Goal: Task Accomplishment & Management: Complete application form

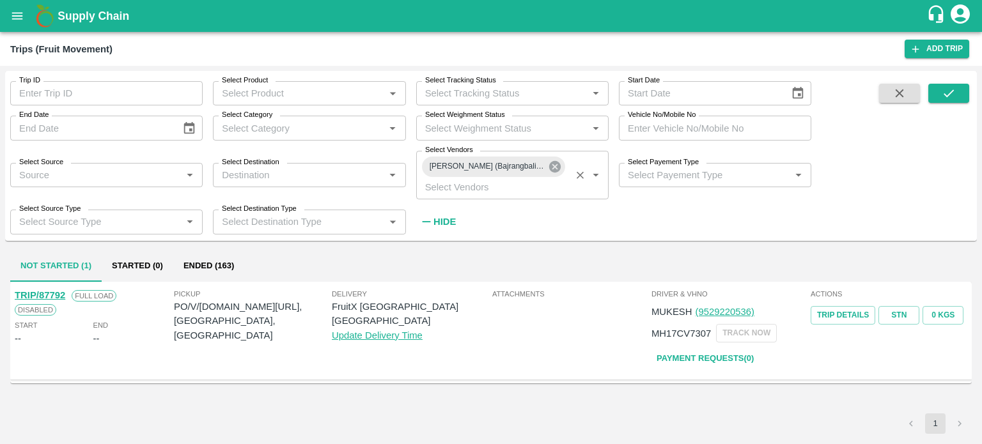
click at [554, 160] on icon at bounding box center [555, 167] width 14 height 14
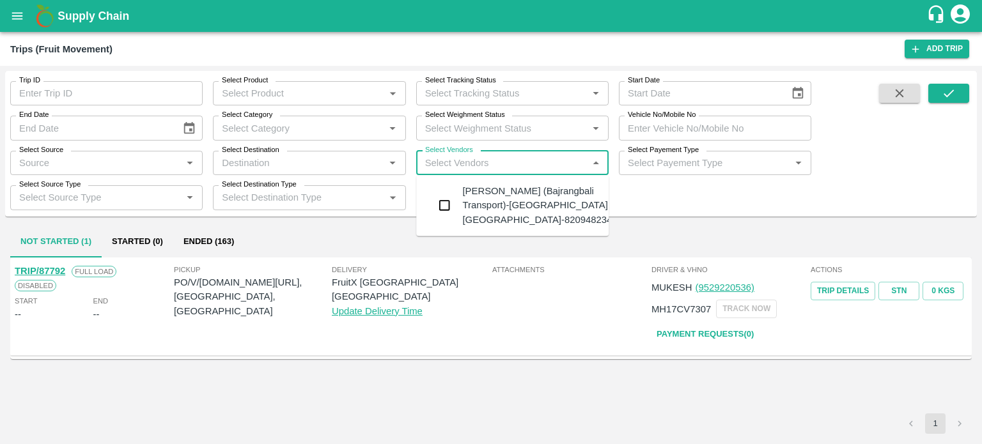
click at [487, 163] on input "Select Vendors" at bounding box center [502, 163] width 164 height 17
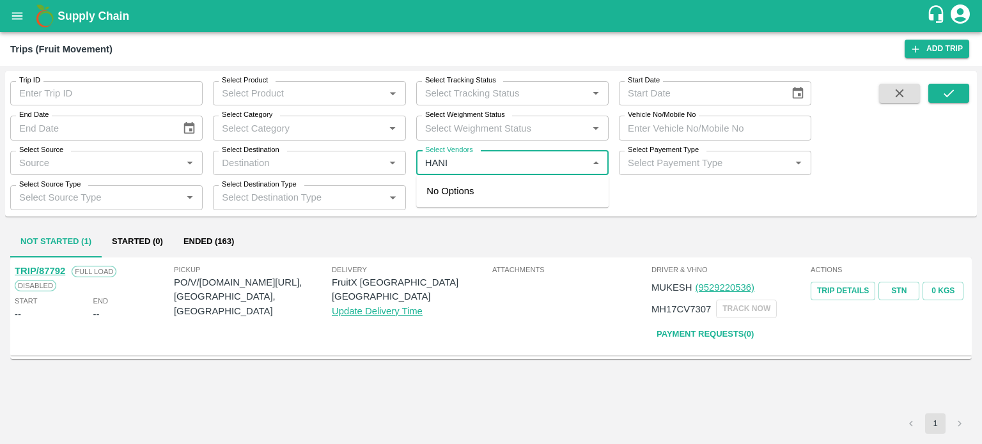
type input "HANIF"
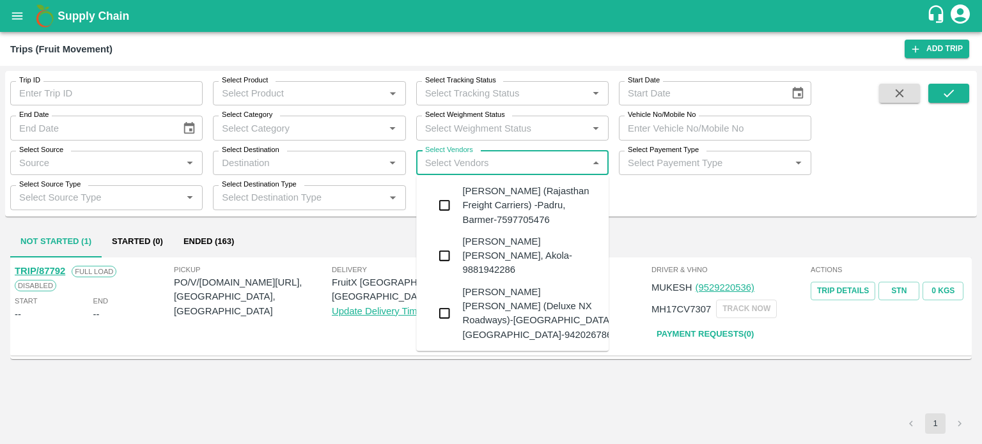
click at [487, 191] on div "[PERSON_NAME] (Rajasthan Freight Carriers) -Padru, Barmer-7597705476" at bounding box center [530, 205] width 136 height 43
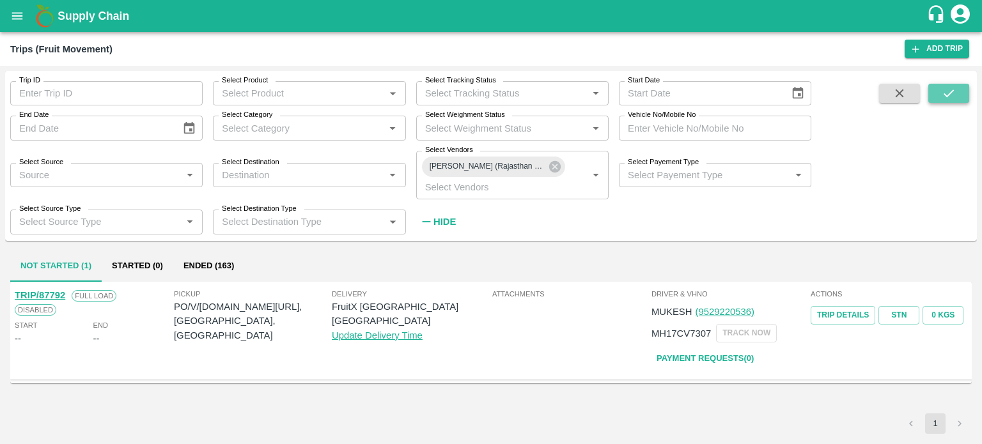
click at [945, 91] on icon "submit" at bounding box center [949, 93] width 14 height 14
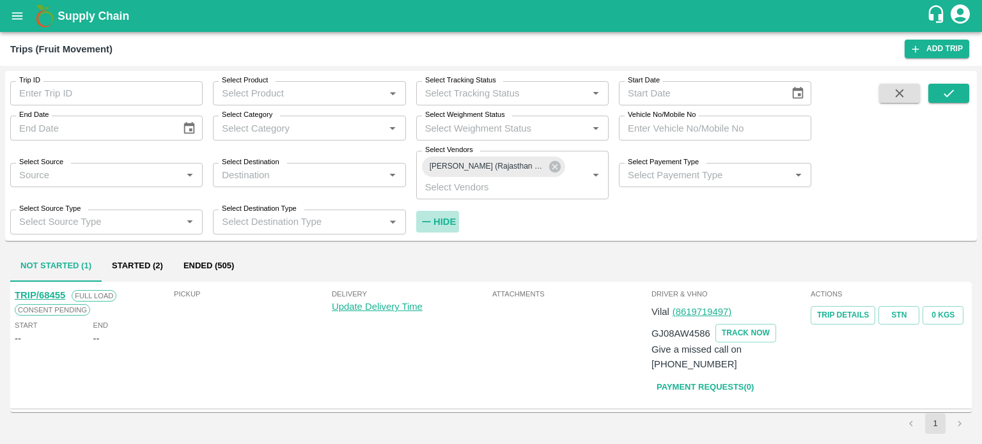
click at [456, 219] on button "Hide" at bounding box center [437, 222] width 43 height 22
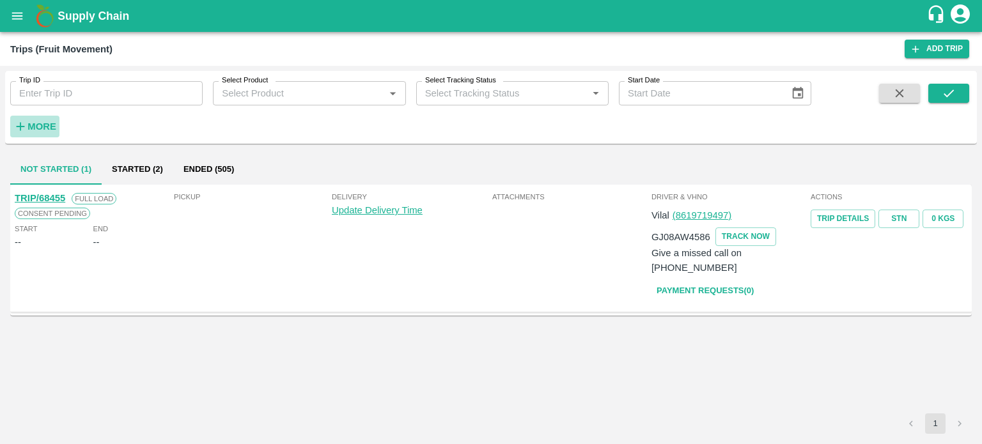
click at [43, 129] on strong "More" at bounding box center [42, 127] width 29 height 10
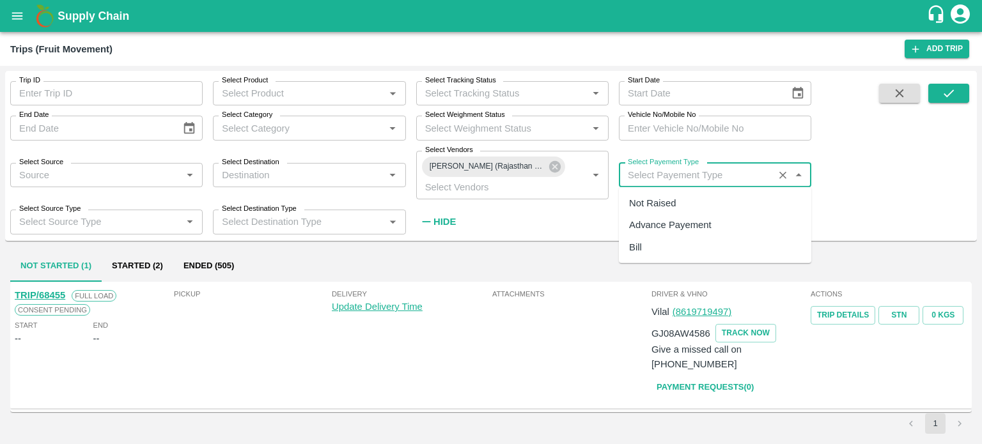
click at [673, 173] on input "Select Payement Type" at bounding box center [696, 175] width 147 height 17
click at [663, 221] on div "Advance Payement" at bounding box center [670, 225] width 83 height 14
type input "Advance Payement"
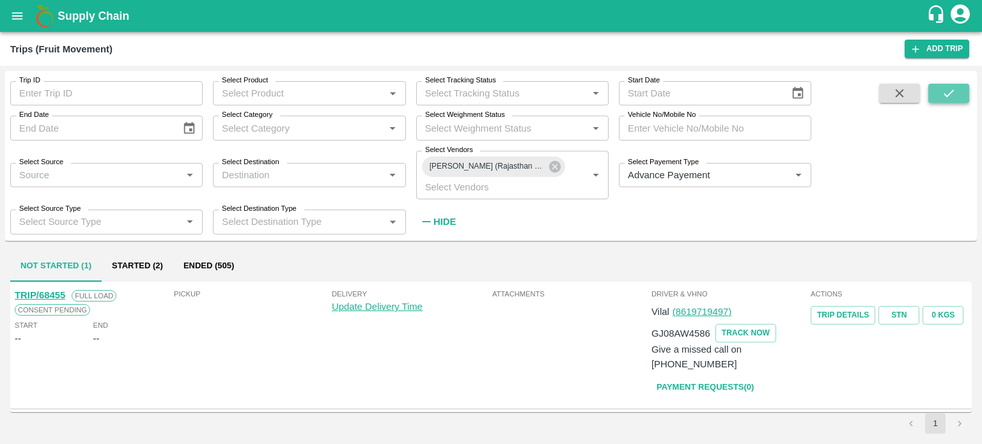
click at [952, 88] on icon "submit" at bounding box center [949, 93] width 14 height 14
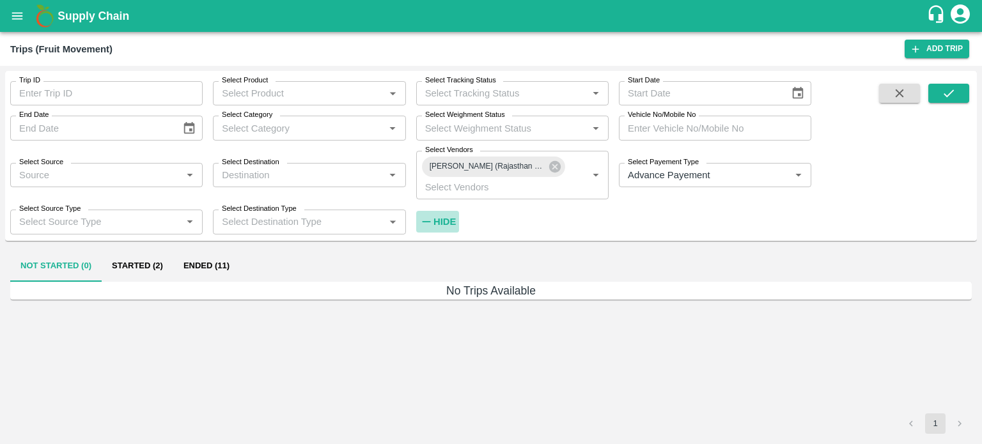
click at [448, 226] on strong "Hide" at bounding box center [445, 222] width 22 height 10
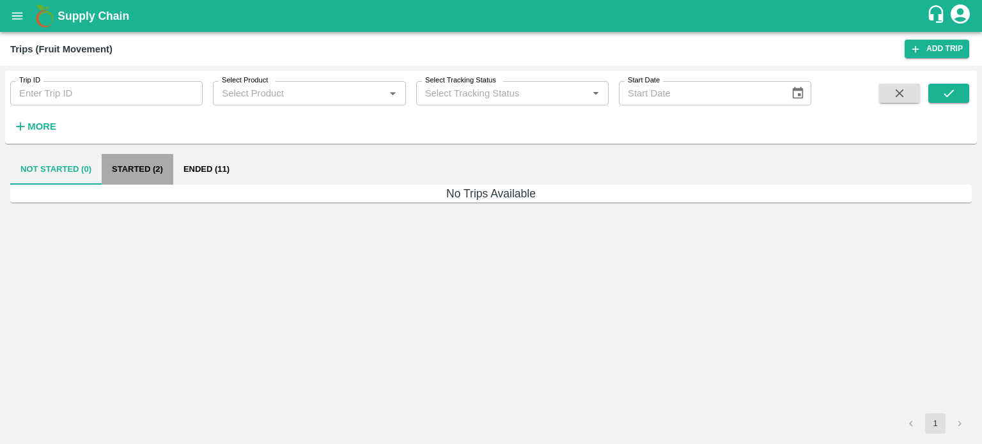
click at [116, 180] on button "Started (2)" at bounding box center [138, 169] width 72 height 31
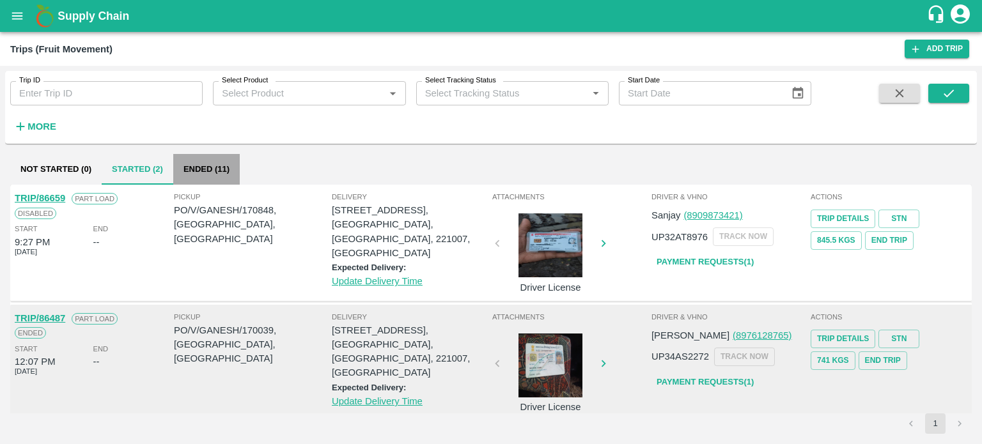
click at [200, 167] on button "Ended (11)" at bounding box center [206, 169] width 67 height 31
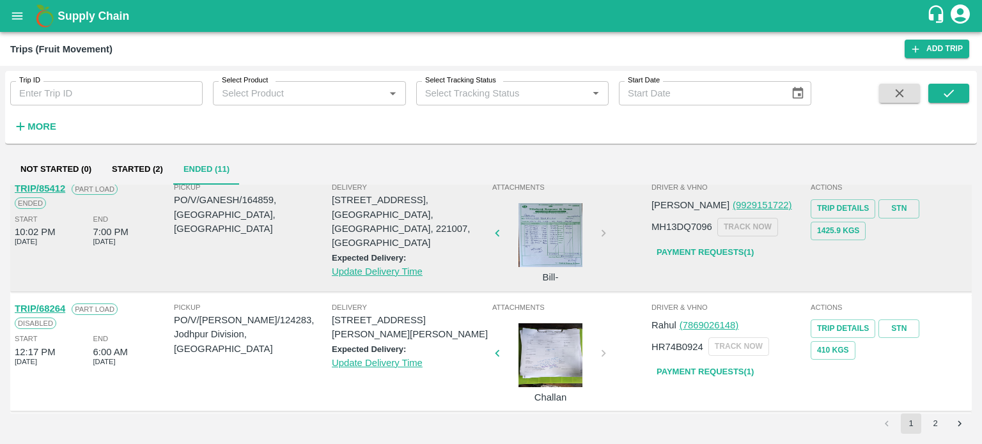
scroll to position [970, 0]
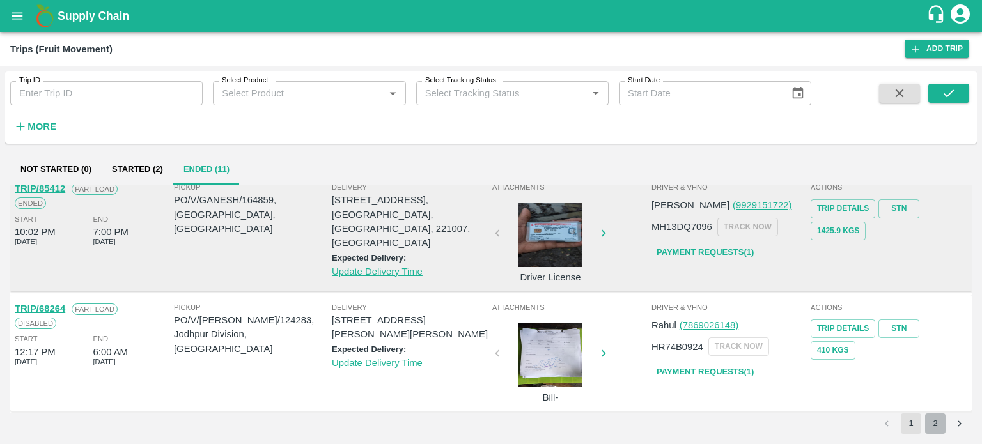
click at [934, 429] on button "2" at bounding box center [935, 424] width 20 height 20
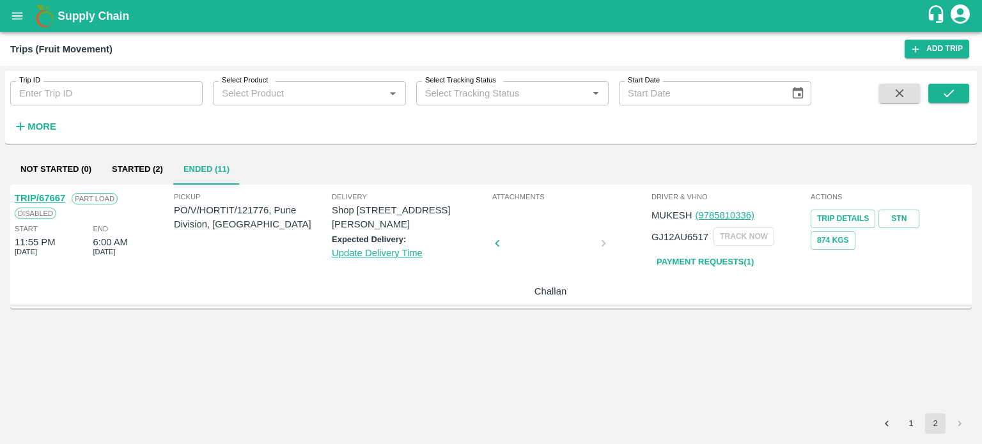
click at [47, 196] on link "TRIP/67667" at bounding box center [40, 198] width 51 height 10
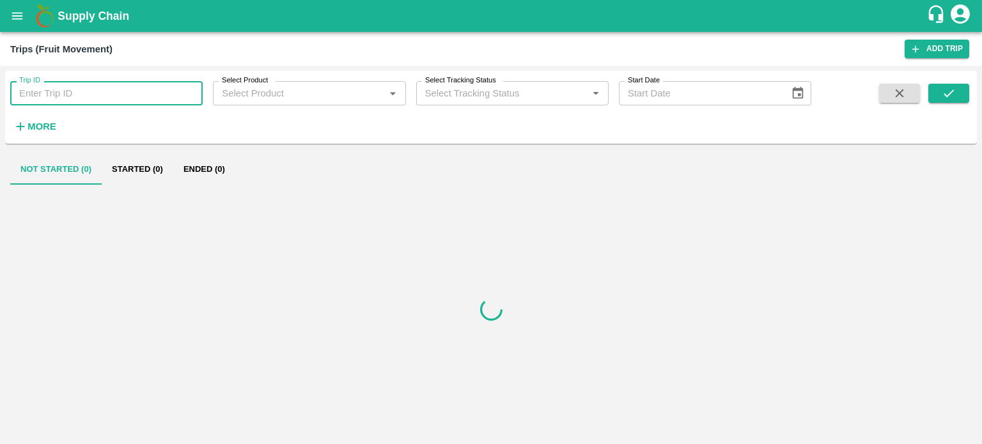
click at [139, 91] on input "Trip ID" at bounding box center [106, 93] width 193 height 24
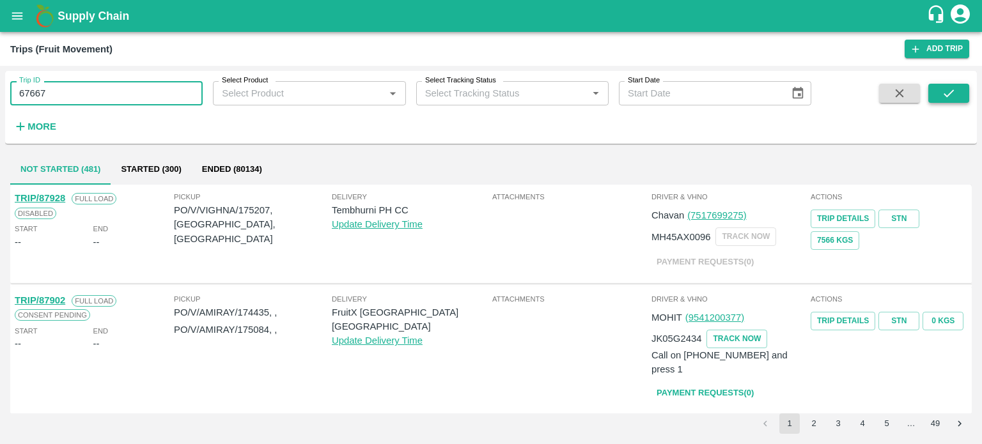
type input "67667"
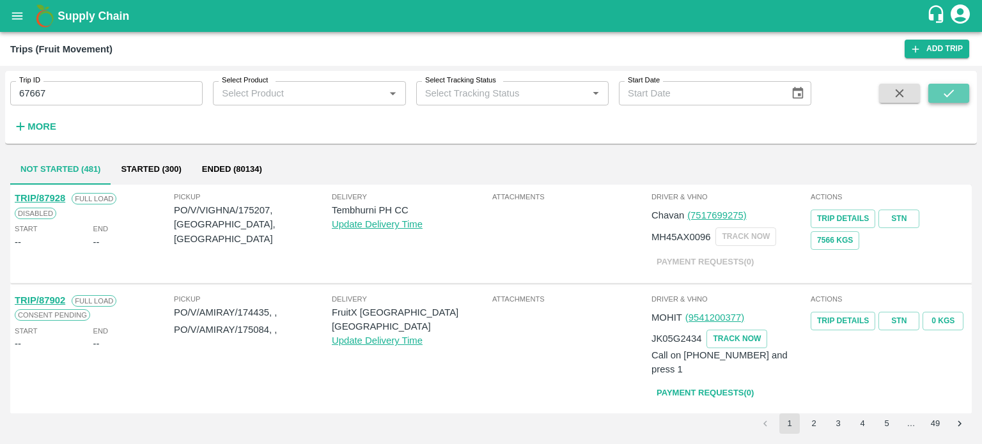
click at [957, 97] on button "submit" at bounding box center [949, 93] width 41 height 19
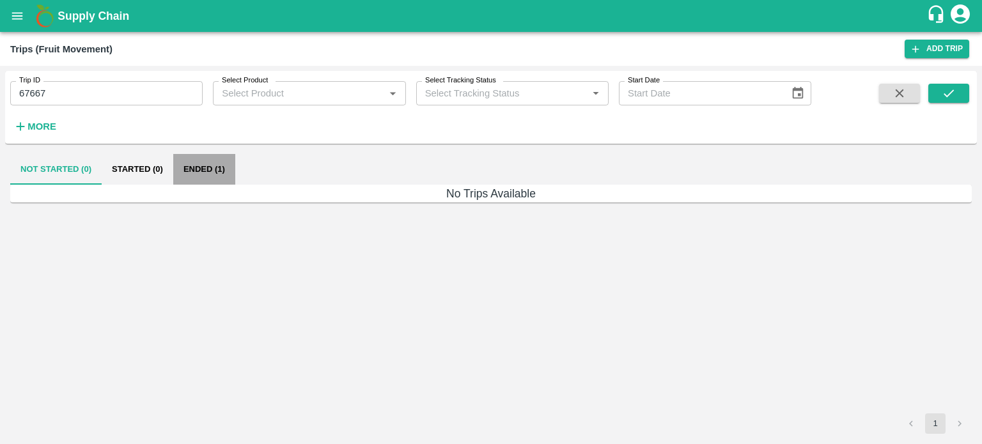
click at [207, 177] on button "Ended (1)" at bounding box center [204, 169] width 62 height 31
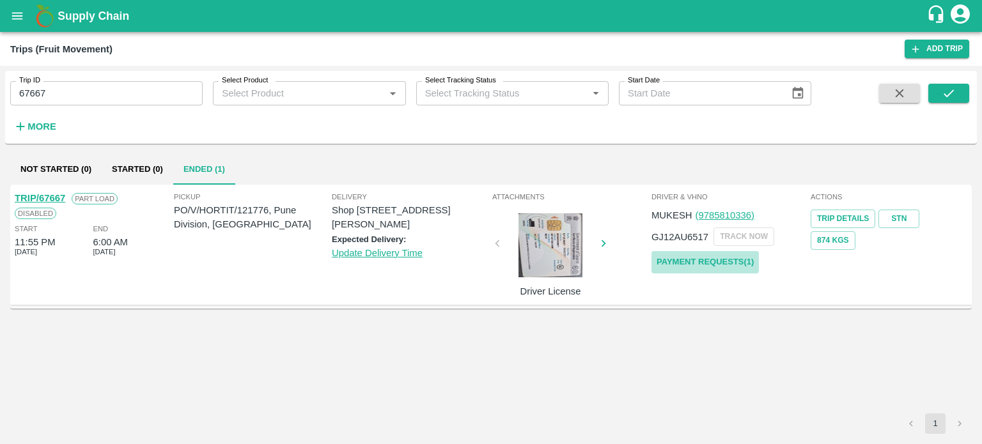
click at [731, 269] on link "Payment Requests( 1 )" at bounding box center [705, 262] width 107 height 22
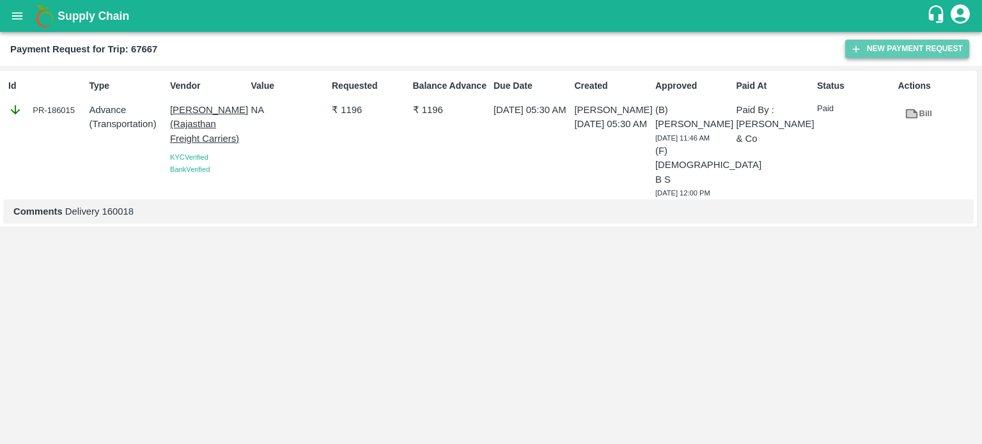
click at [886, 51] on button "New Payment Request" at bounding box center [907, 49] width 124 height 19
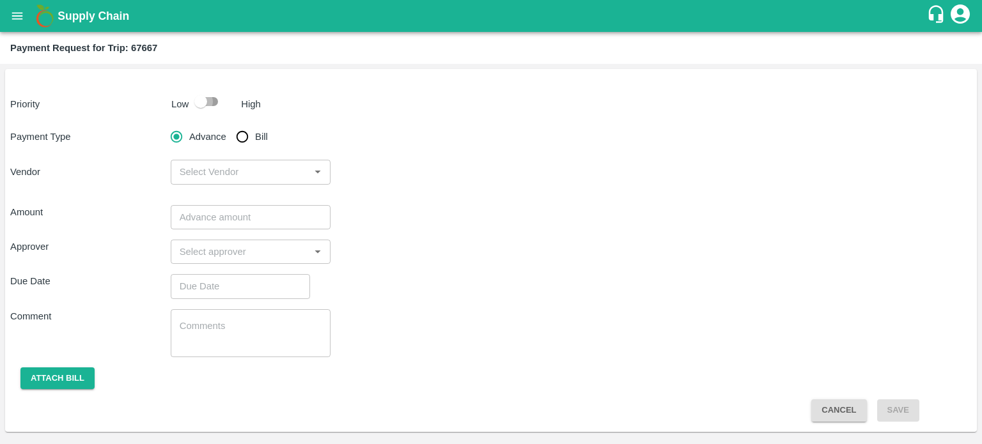
click at [206, 104] on input "checkbox" at bounding box center [200, 102] width 73 height 24
checkbox input "true"
click at [237, 129] on input "Bill" at bounding box center [243, 137] width 26 height 26
radio input "true"
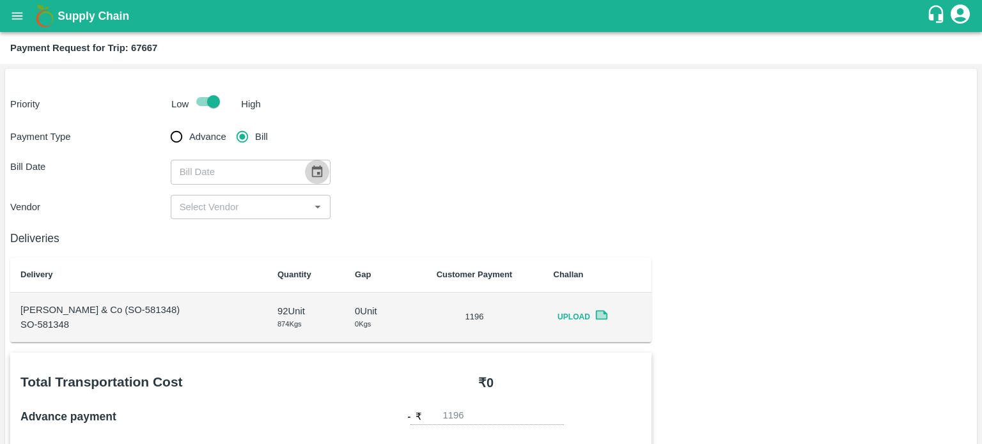
click at [315, 172] on icon "Choose date" at bounding box center [317, 172] width 14 height 14
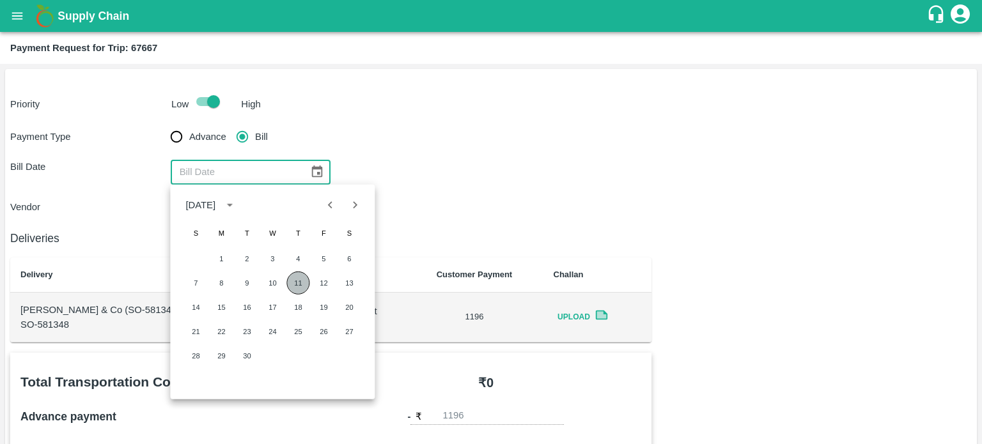
click at [299, 277] on button "11" at bounding box center [298, 283] width 23 height 23
type input "11/09/2025"
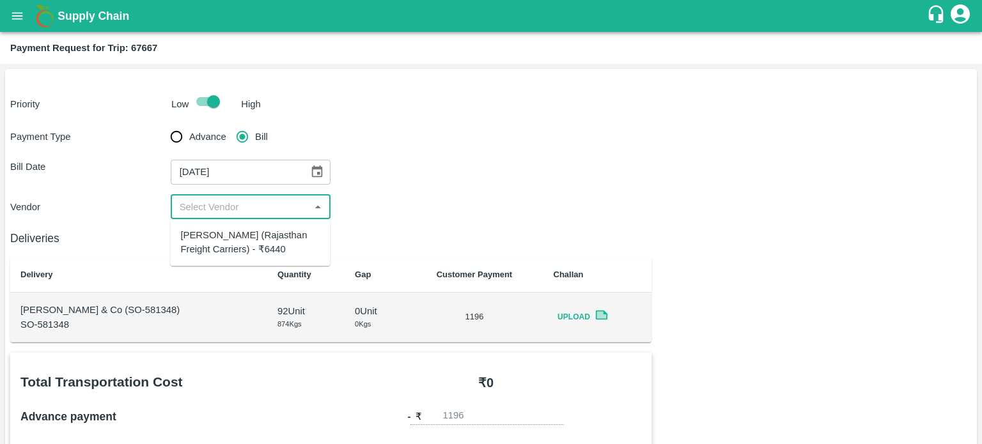
click at [225, 202] on input "input" at bounding box center [241, 207] width 132 height 17
click at [239, 227] on div "Hanif Khan (Rajasthan Freight Carriers) - ₹6440" at bounding box center [250, 242] width 160 height 36
type input "Hanif Khan (Rajasthan Freight Carriers) - ₹6440"
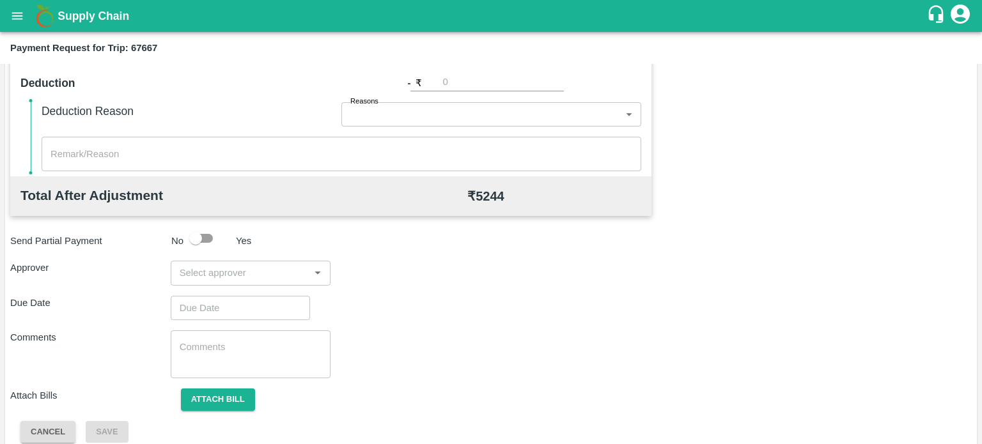
scroll to position [530, 0]
click at [251, 285] on div "Total Transportation Cost ₹ 6440 Advance payment - ₹ 1196 Additional Charges(+)…" at bounding box center [491, 132] width 962 height 619
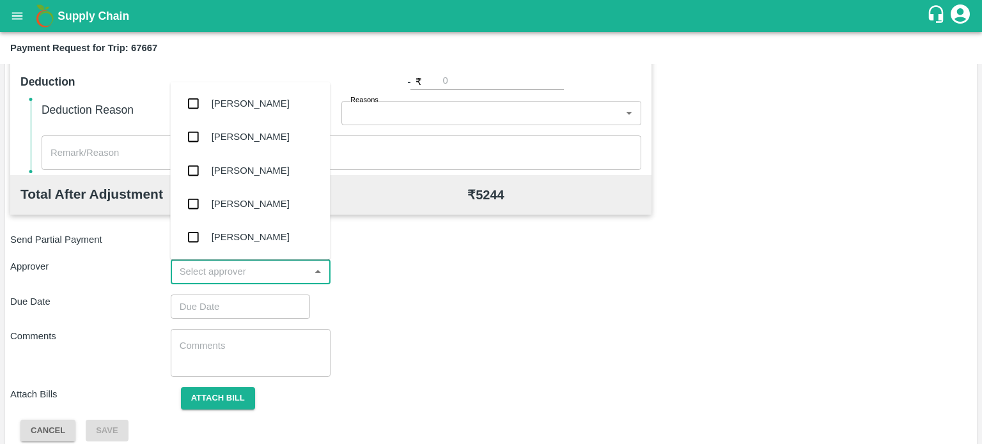
click at [242, 275] on input "input" at bounding box center [241, 271] width 132 height 17
type input "PAL"
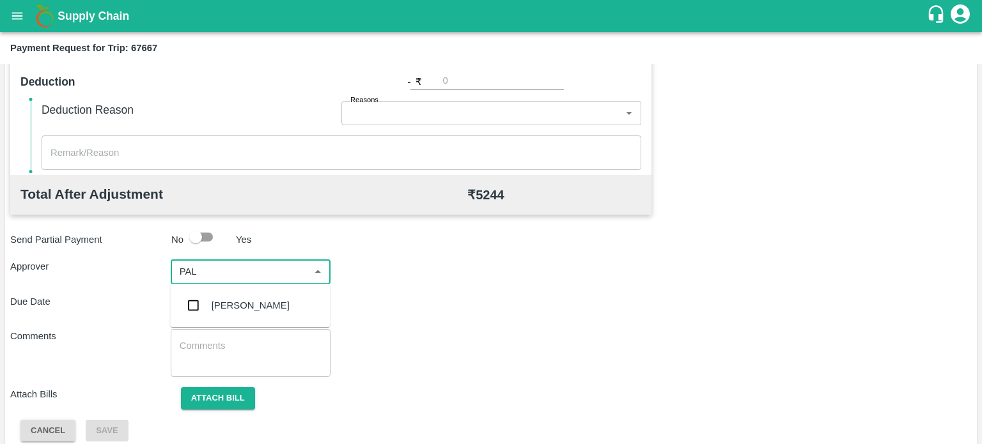
click at [238, 315] on div "Palwinder Singh" at bounding box center [250, 305] width 160 height 33
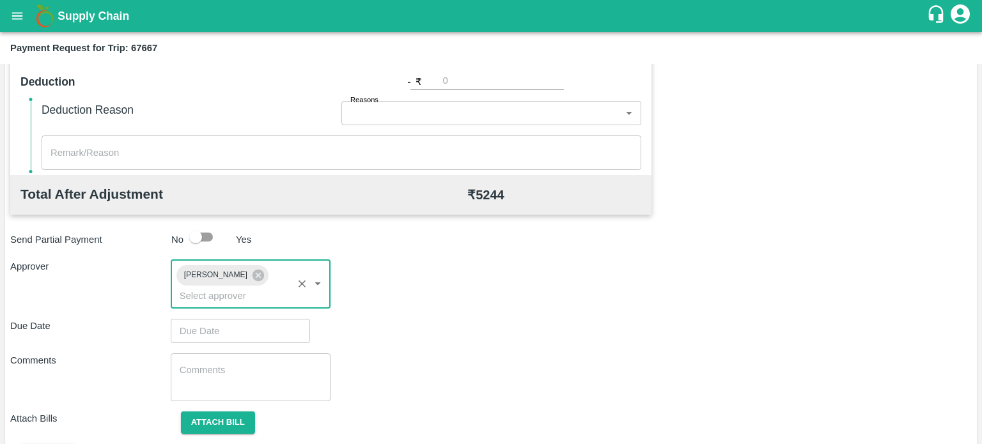
type input "DD/MM/YYYY hh:mm aa"
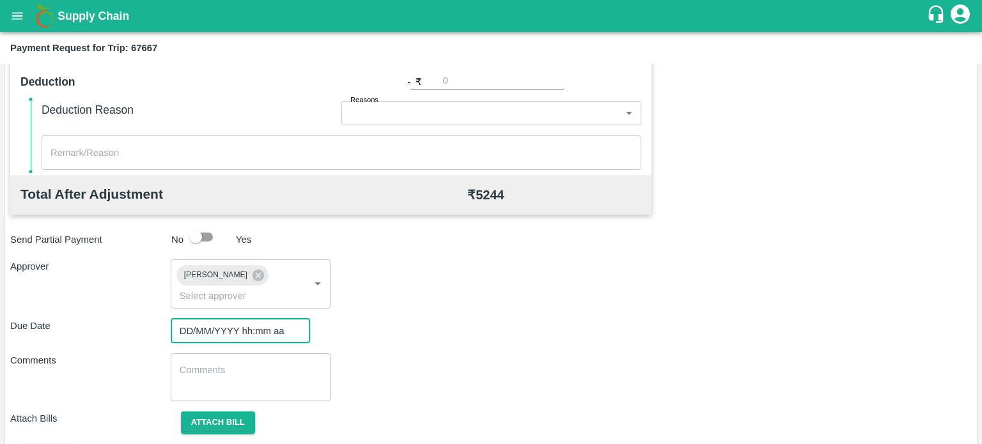
click at [234, 327] on input "DD/MM/YYYY hh:mm aa" at bounding box center [236, 331] width 130 height 24
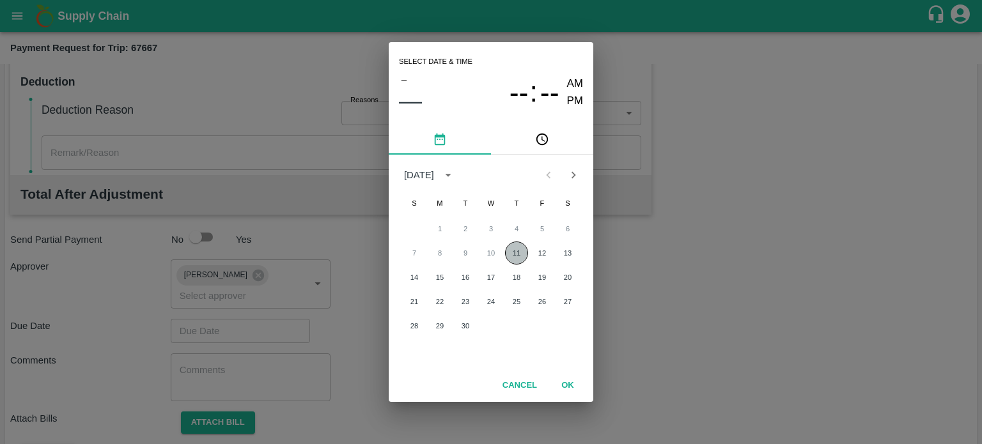
click at [510, 260] on button "11" at bounding box center [516, 253] width 23 height 23
type input "11/09/2025 12:00 AM"
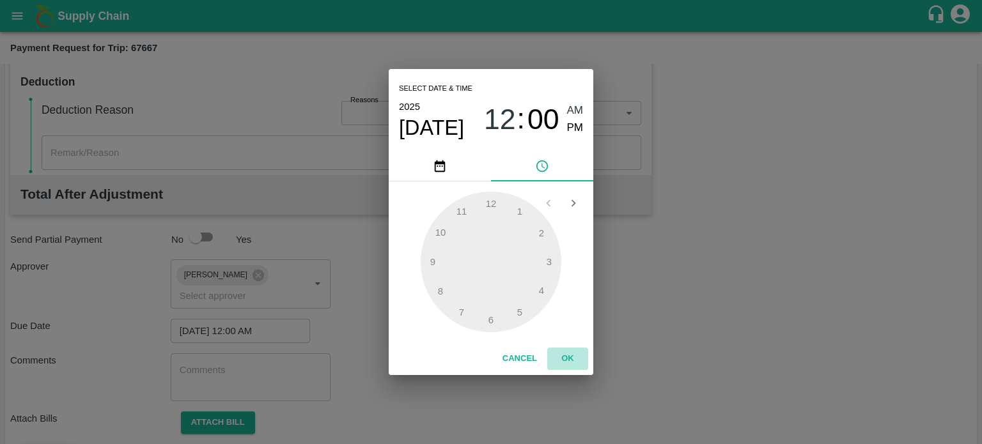
click at [570, 352] on button "OK" at bounding box center [567, 359] width 41 height 22
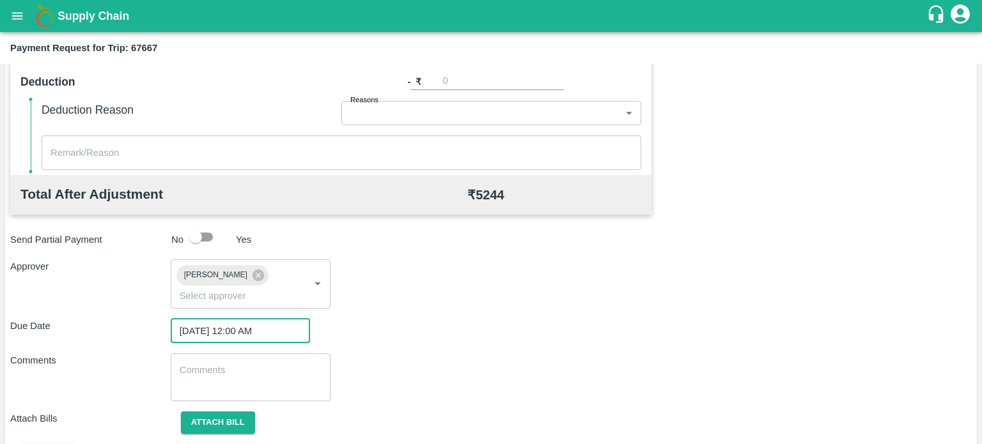
scroll to position [566, 0]
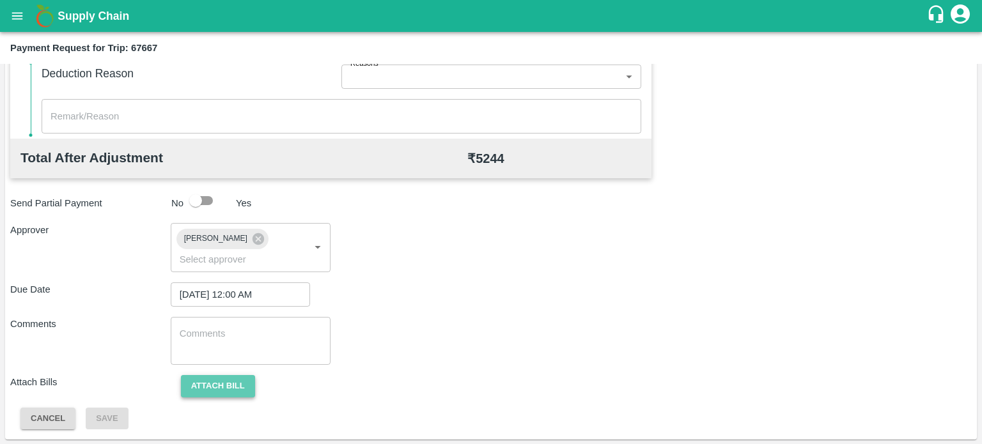
click at [223, 375] on button "Attach bill" at bounding box center [218, 386] width 74 height 22
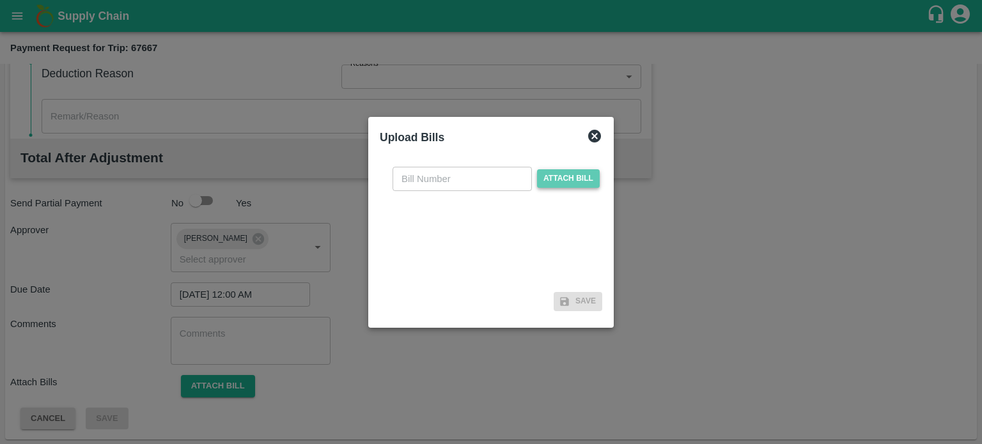
click at [545, 173] on span "Attach bill" at bounding box center [568, 178] width 63 height 19
click at [0, 0] on input "Attach bill" at bounding box center [0, 0] width 0 height 0
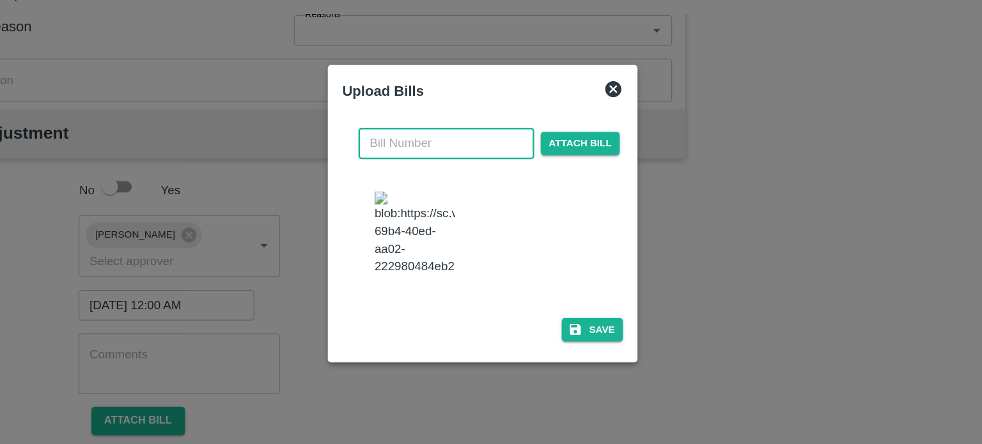
click at [438, 154] on input "text" at bounding box center [462, 166] width 139 height 24
type input "415"
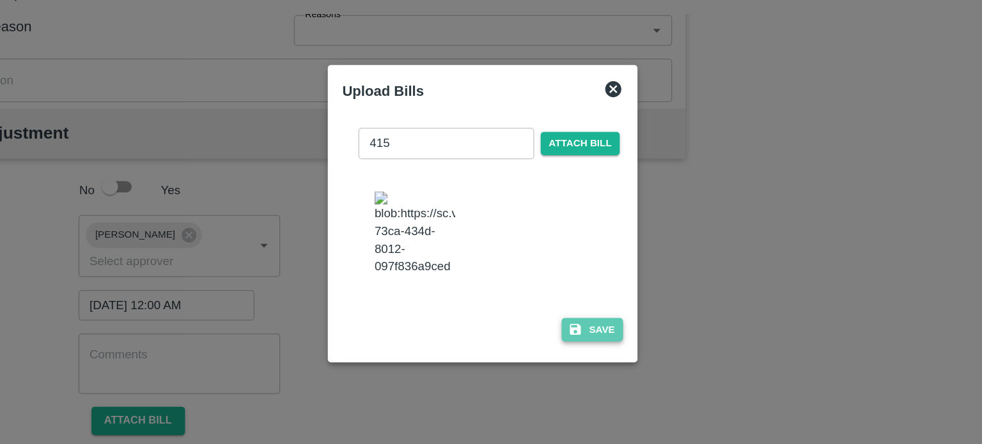
click at [583, 324] on button "Save" at bounding box center [578, 314] width 49 height 19
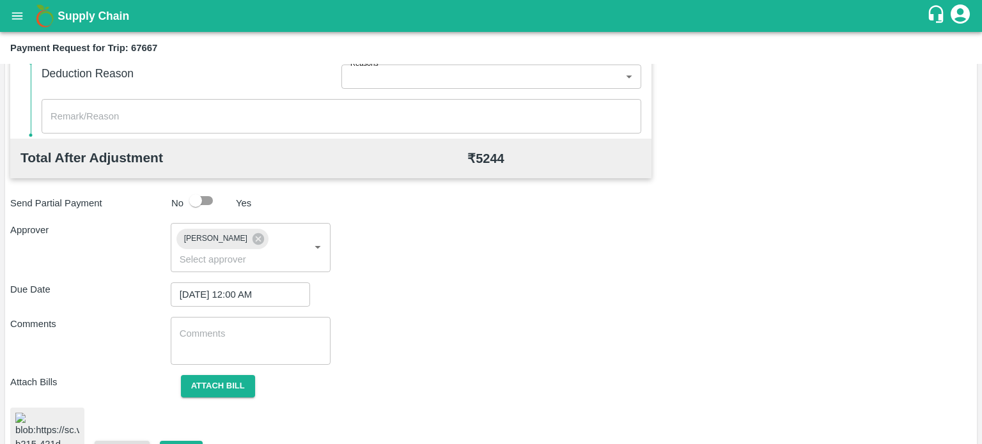
scroll to position [680, 0]
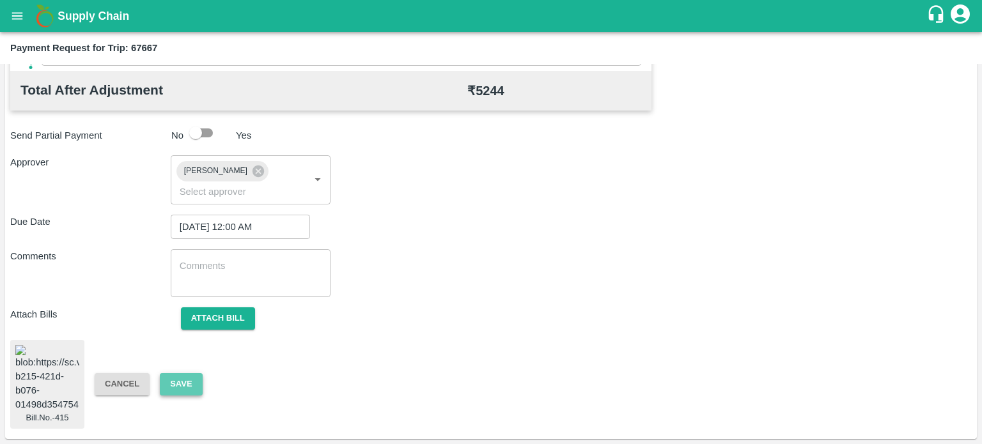
click at [180, 373] on button "Save" at bounding box center [181, 384] width 42 height 22
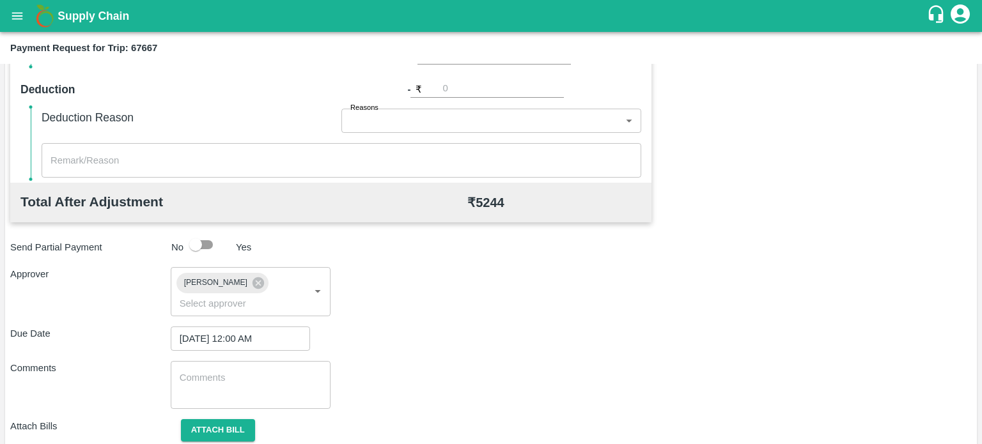
scroll to position [508, 0]
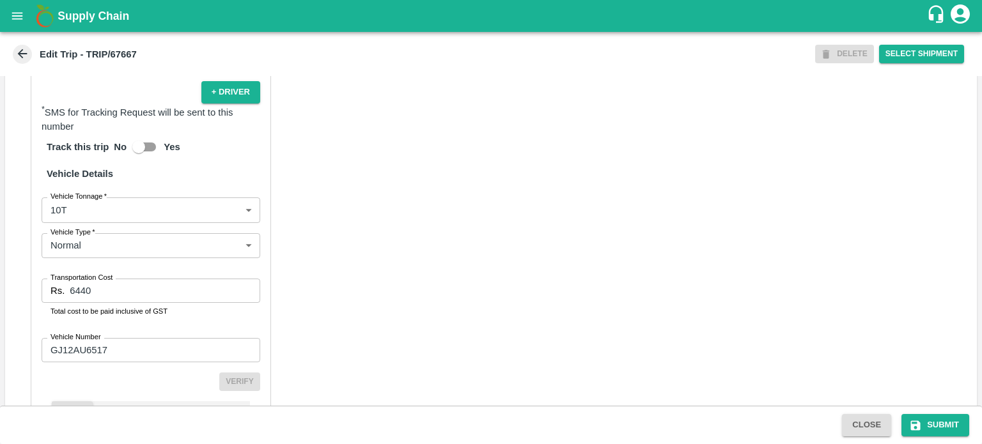
scroll to position [874, 0]
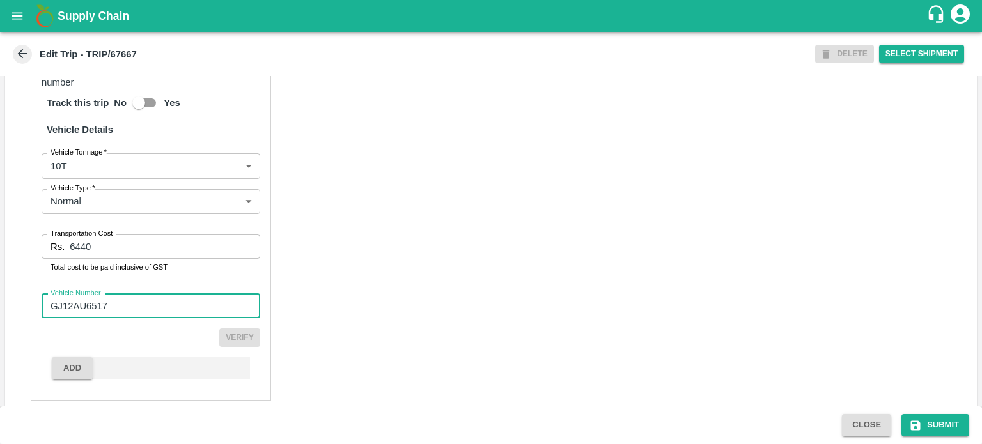
click at [145, 294] on input "GJ12AU6517" at bounding box center [151, 306] width 219 height 24
click at [155, 294] on input "GJ12AU6517" at bounding box center [151, 306] width 219 height 24
type input "GJ12AU6517"
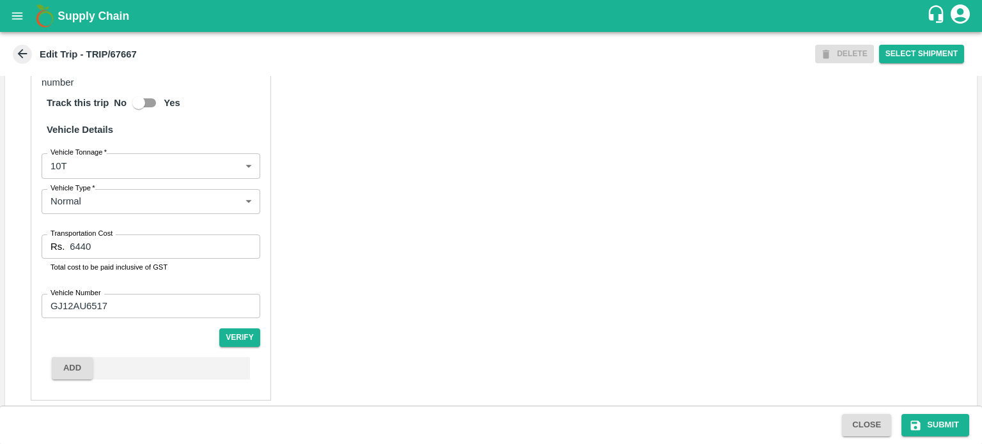
click at [253, 333] on div "Partner Details Partner   * Partner Add Transporter Driver 1 Details Driver Nam…" at bounding box center [151, 101] width 240 height 600
click at [232, 329] on button "Verify" at bounding box center [239, 338] width 41 height 19
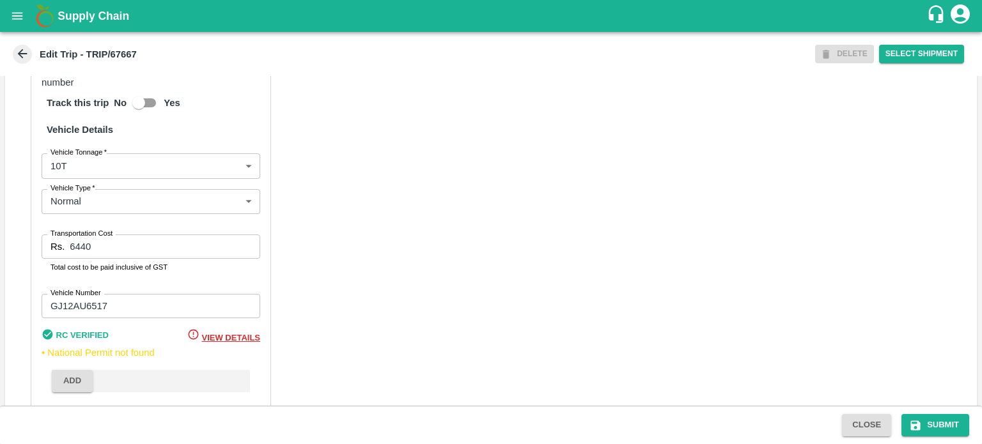
click at [223, 333] on span "View Details" at bounding box center [231, 338] width 58 height 10
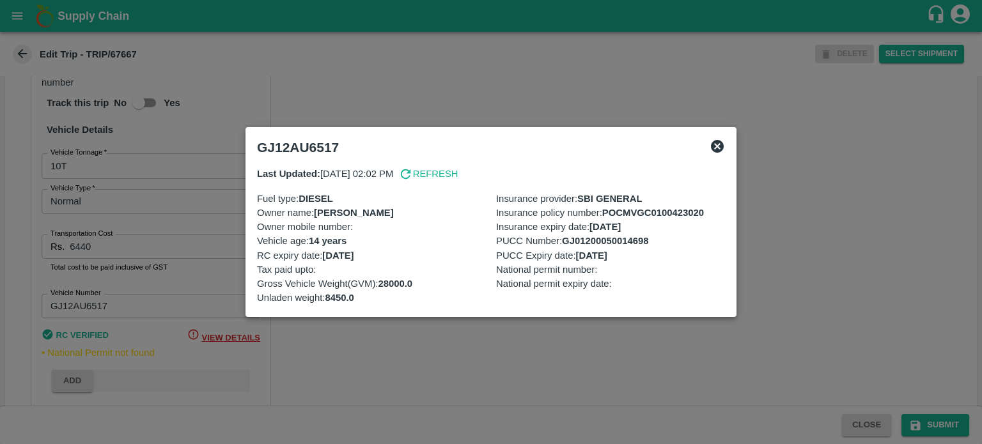
click at [432, 90] on div at bounding box center [491, 222] width 982 height 444
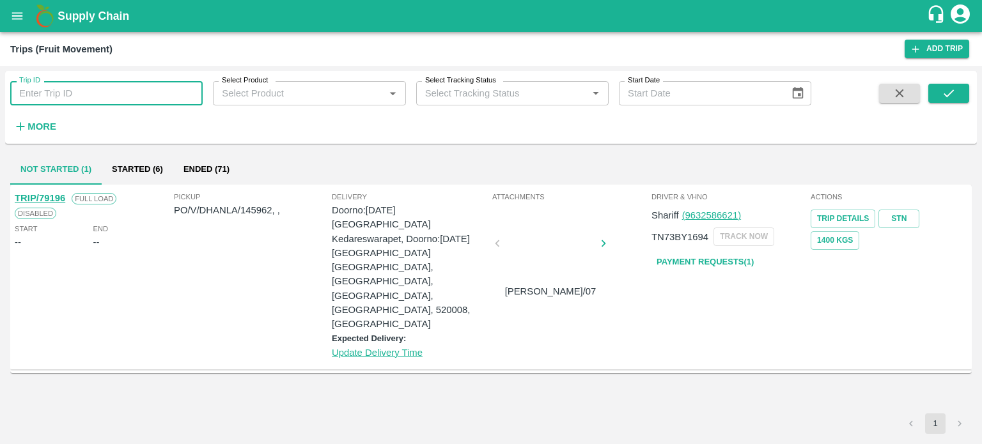
click at [67, 100] on input "Trip ID" at bounding box center [106, 93] width 193 height 24
type input "67667"
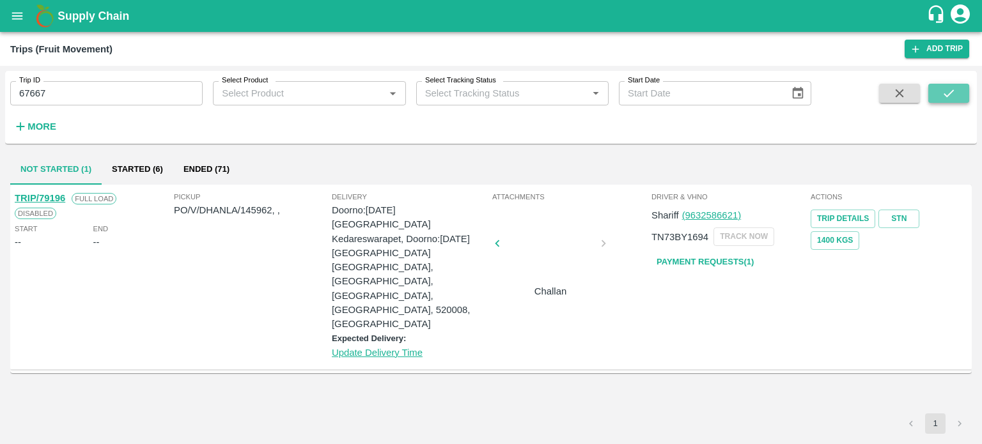
click at [936, 93] on button "submit" at bounding box center [949, 93] width 41 height 19
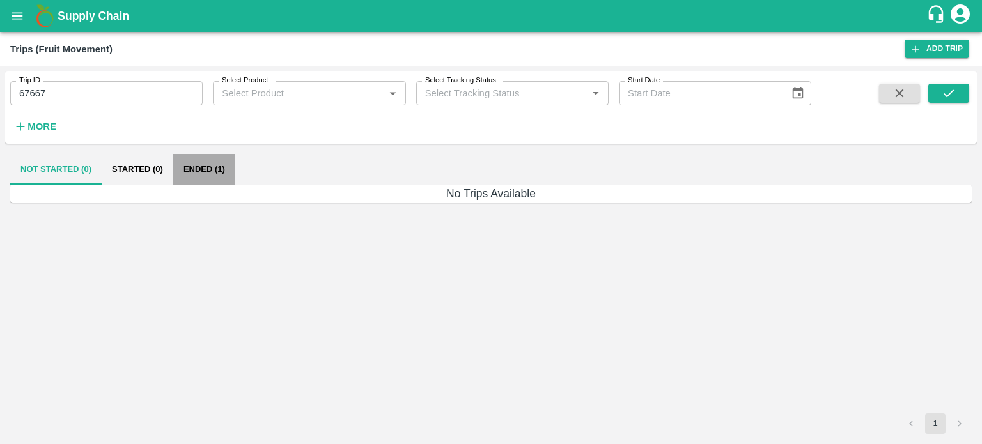
click at [210, 168] on button "Ended (1)" at bounding box center [204, 169] width 62 height 31
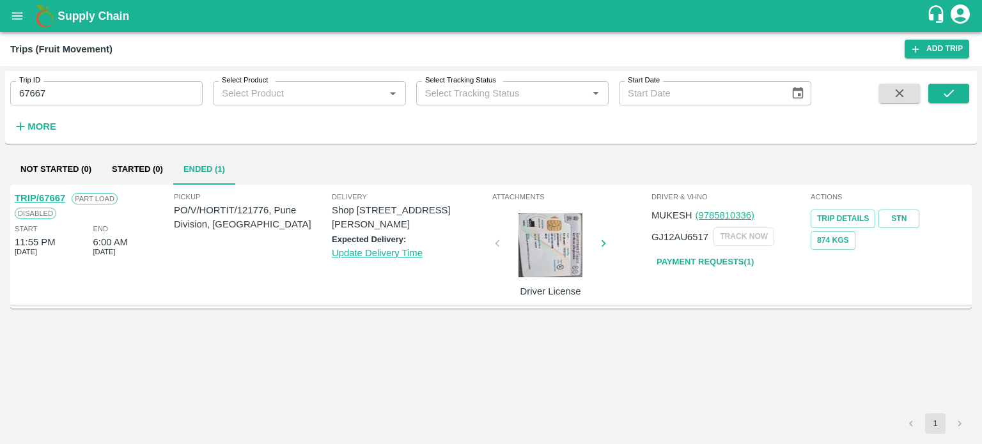
click at [524, 265] on div at bounding box center [551, 246] width 96 height 64
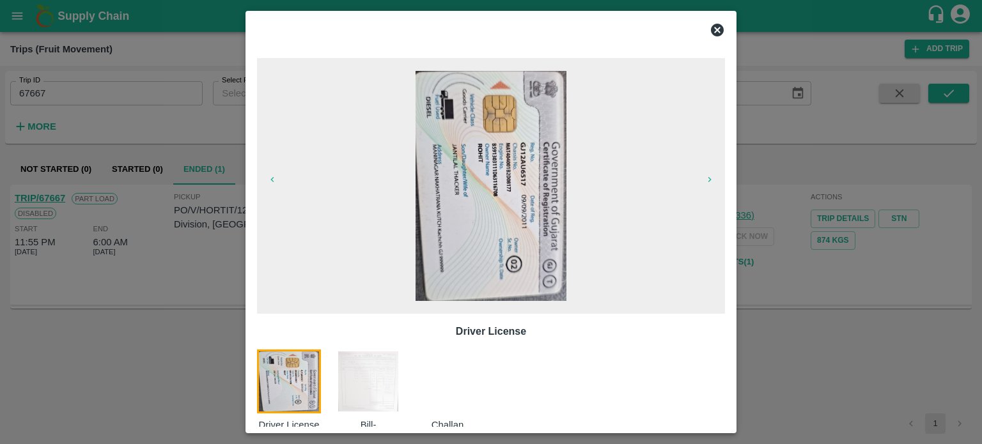
click at [366, 378] on img at bounding box center [368, 382] width 64 height 64
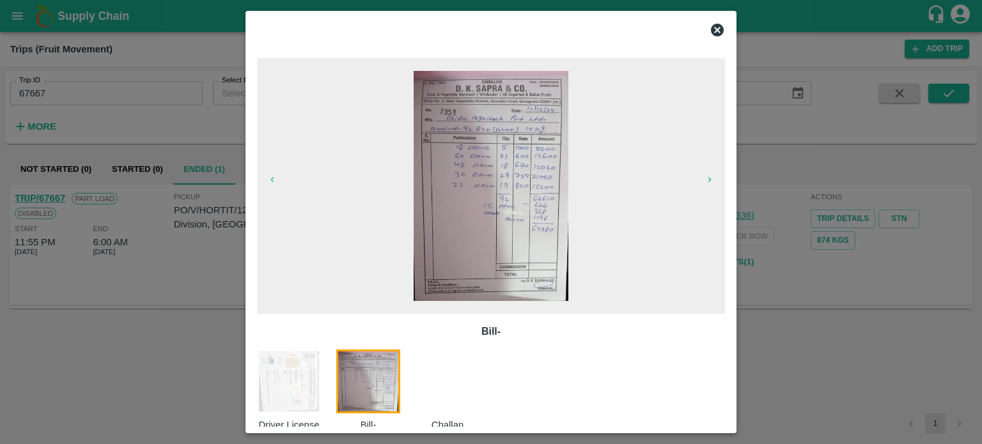
scroll to position [20, 0]
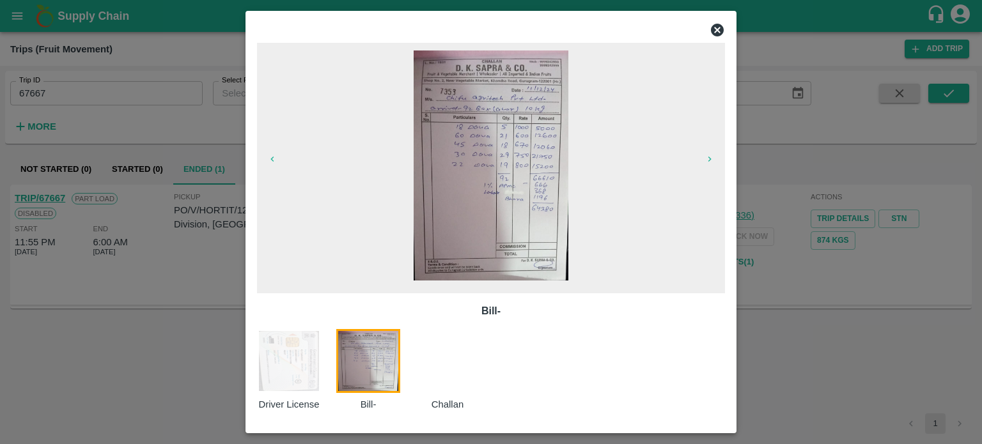
click at [306, 379] on img at bounding box center [289, 361] width 64 height 64
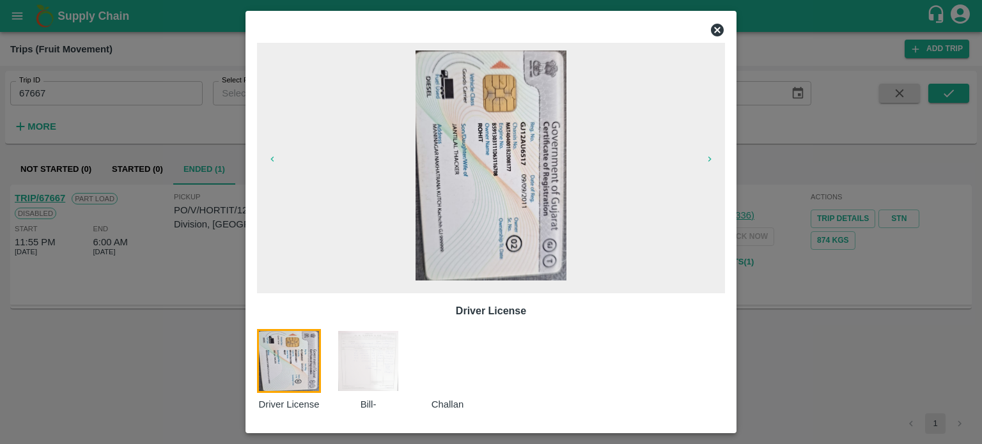
click at [382, 366] on img at bounding box center [368, 361] width 64 height 64
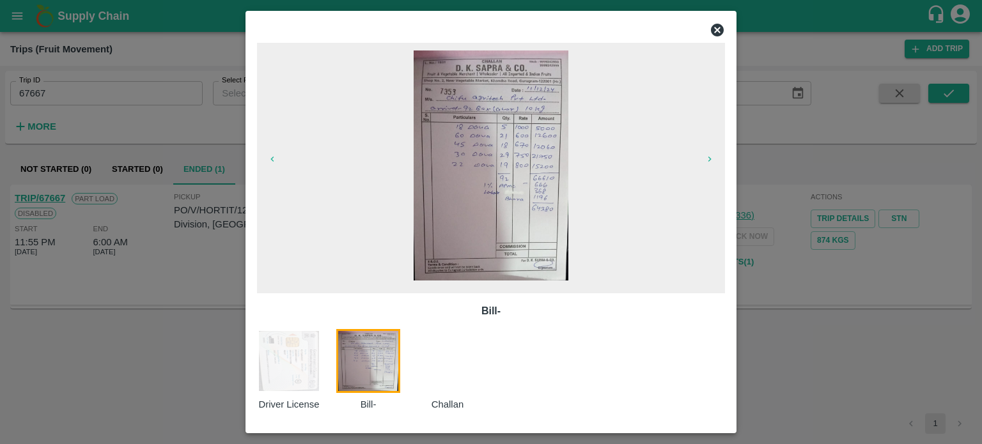
click at [434, 363] on div at bounding box center [455, 370] width 79 height 83
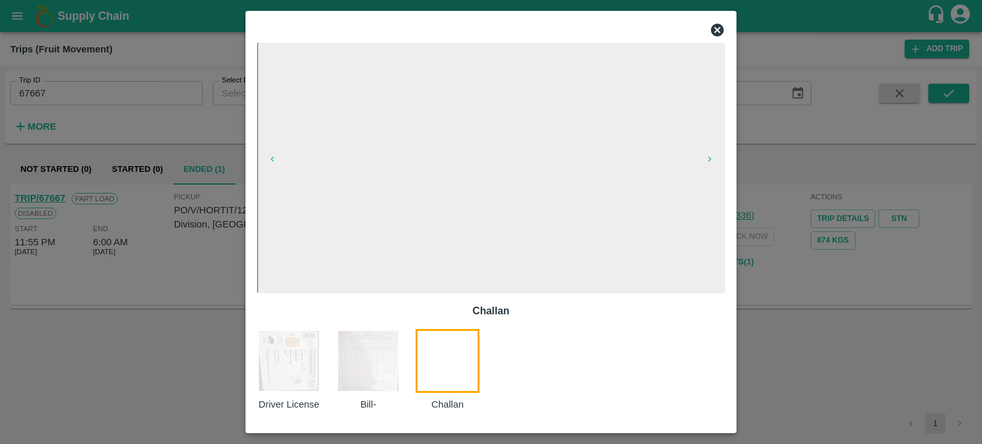
click at [274, 368] on img at bounding box center [289, 361] width 64 height 64
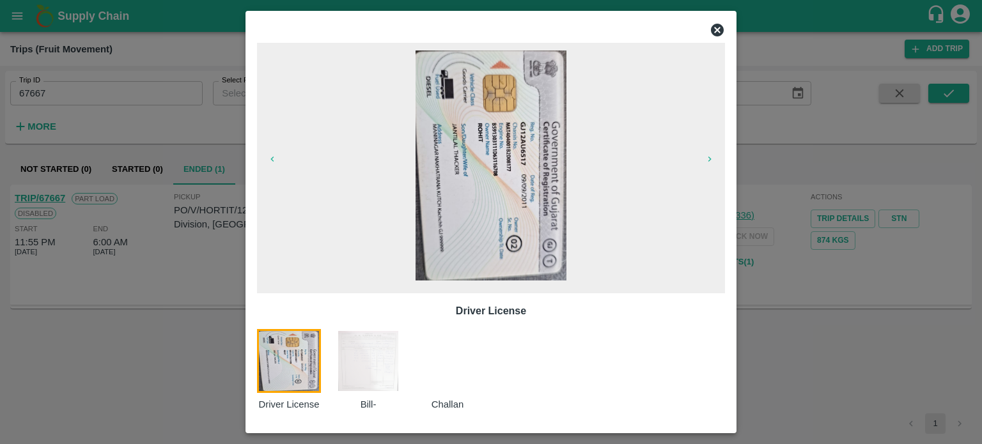
click at [721, 25] on icon at bounding box center [717, 30] width 13 height 13
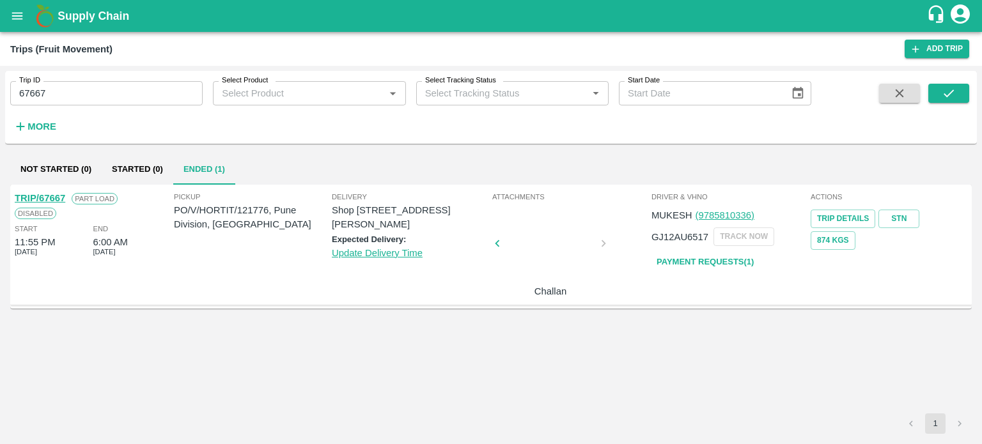
click at [547, 254] on div at bounding box center [551, 248] width 96 height 68
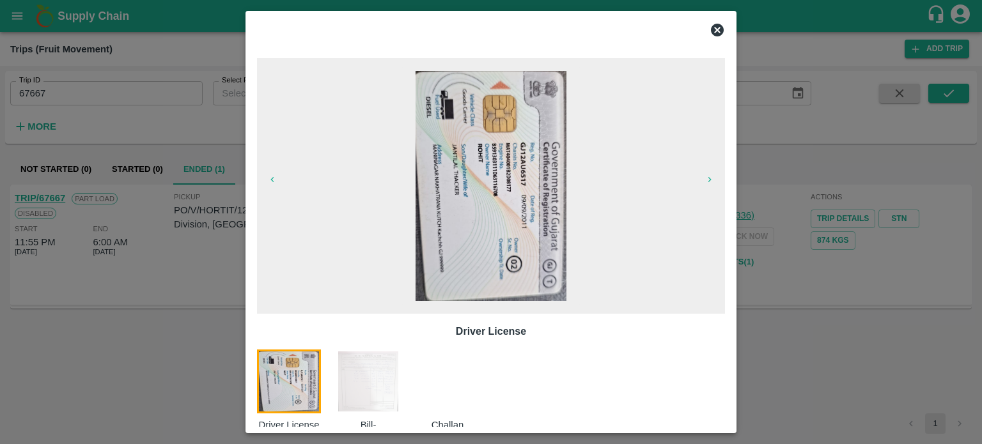
click at [300, 369] on img at bounding box center [289, 382] width 64 height 64
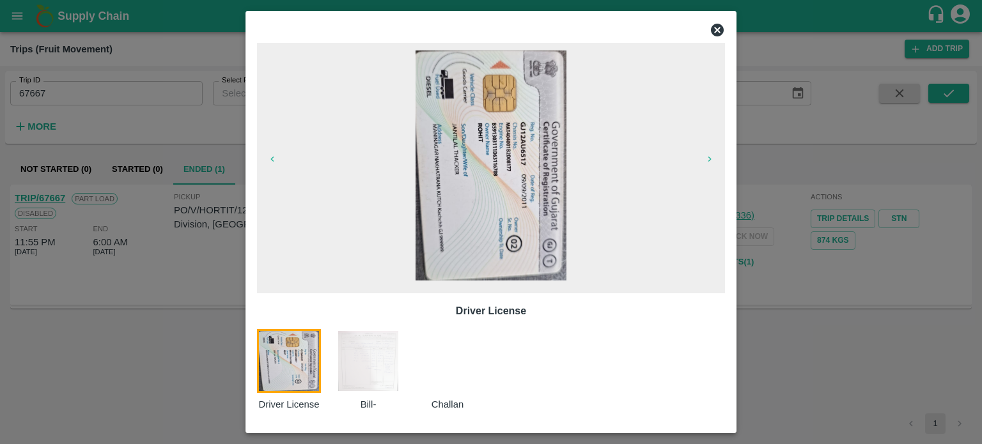
click at [532, 171] on img at bounding box center [491, 166] width 151 height 230
click at [721, 34] on icon at bounding box center [717, 30] width 13 height 13
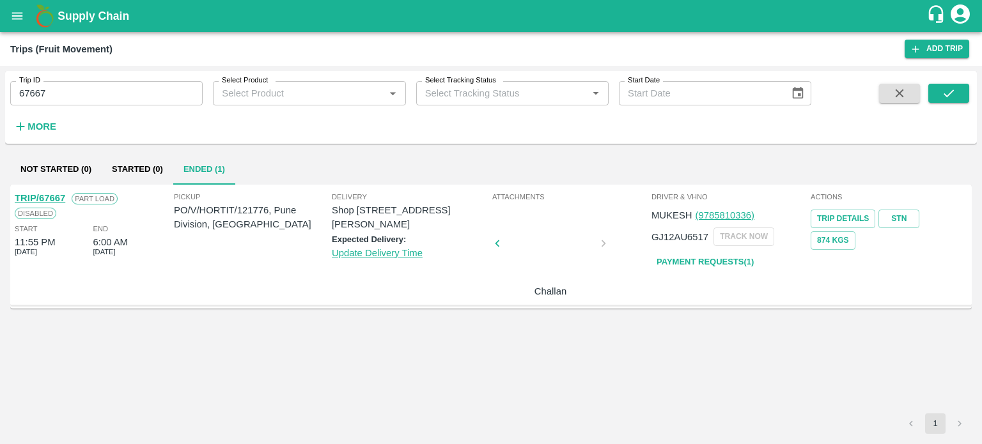
scroll to position [0, 0]
